Goal: Task Accomplishment & Management: Complete application form

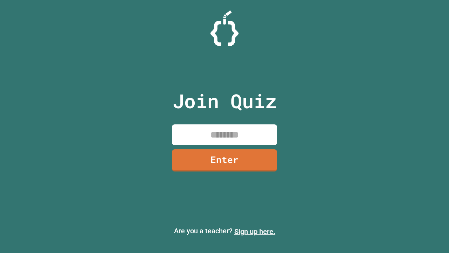
click at [252, 231] on link "Sign up here." at bounding box center [254, 231] width 41 height 8
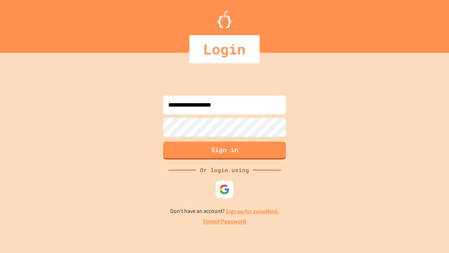
type input "**********"
